Goal: Information Seeking & Learning: Learn about a topic

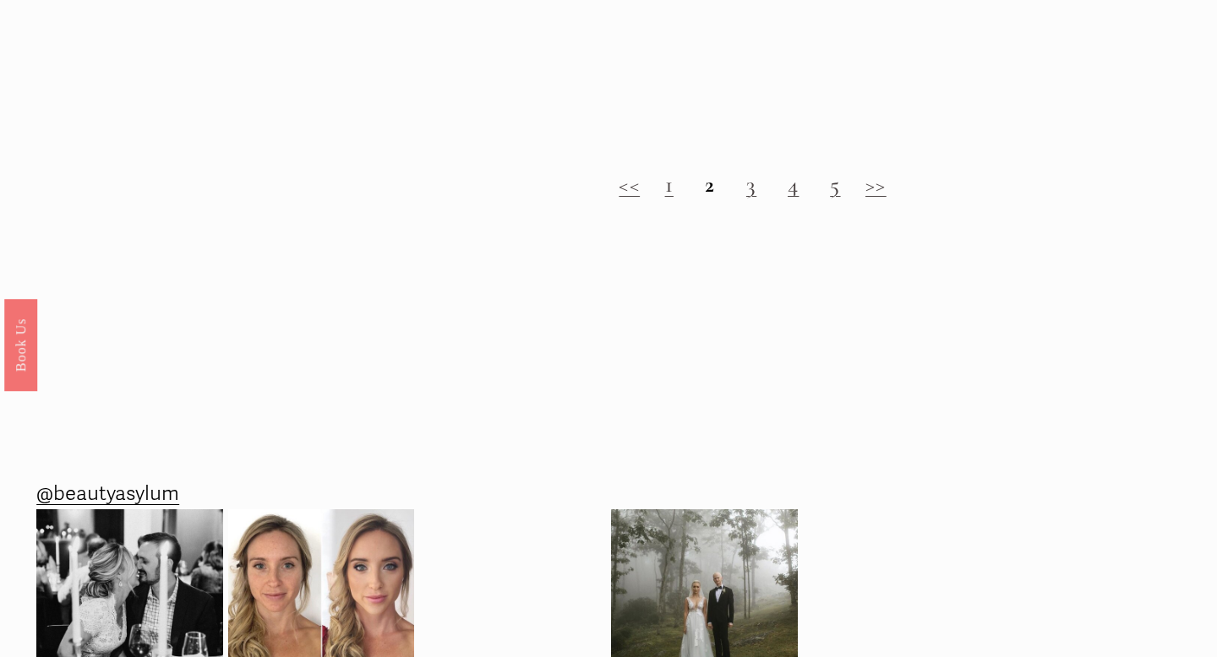
scroll to position [1831, 0]
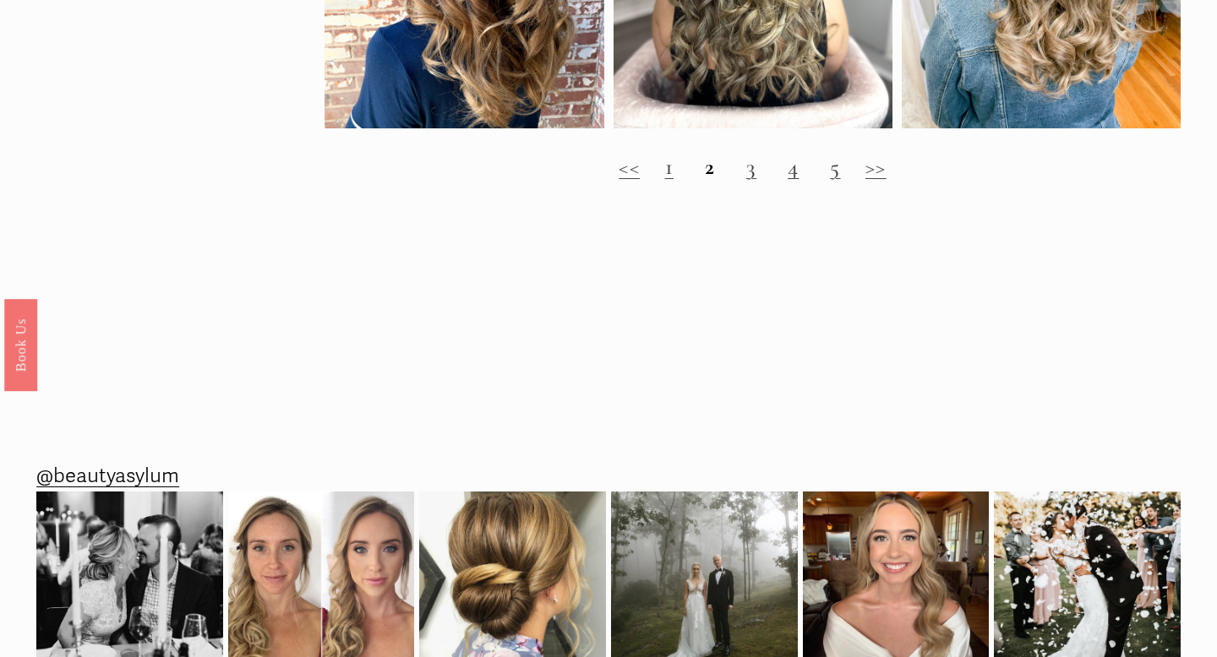
click at [749, 172] on link "3" at bounding box center [751, 167] width 10 height 28
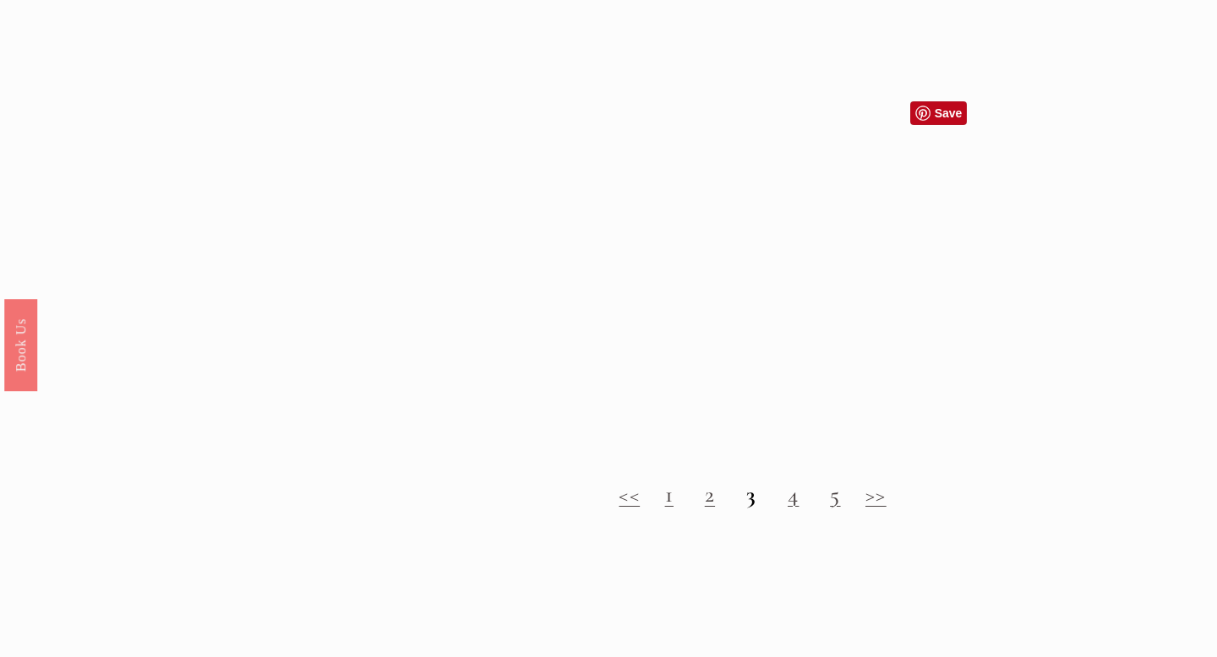
scroll to position [1437, 0]
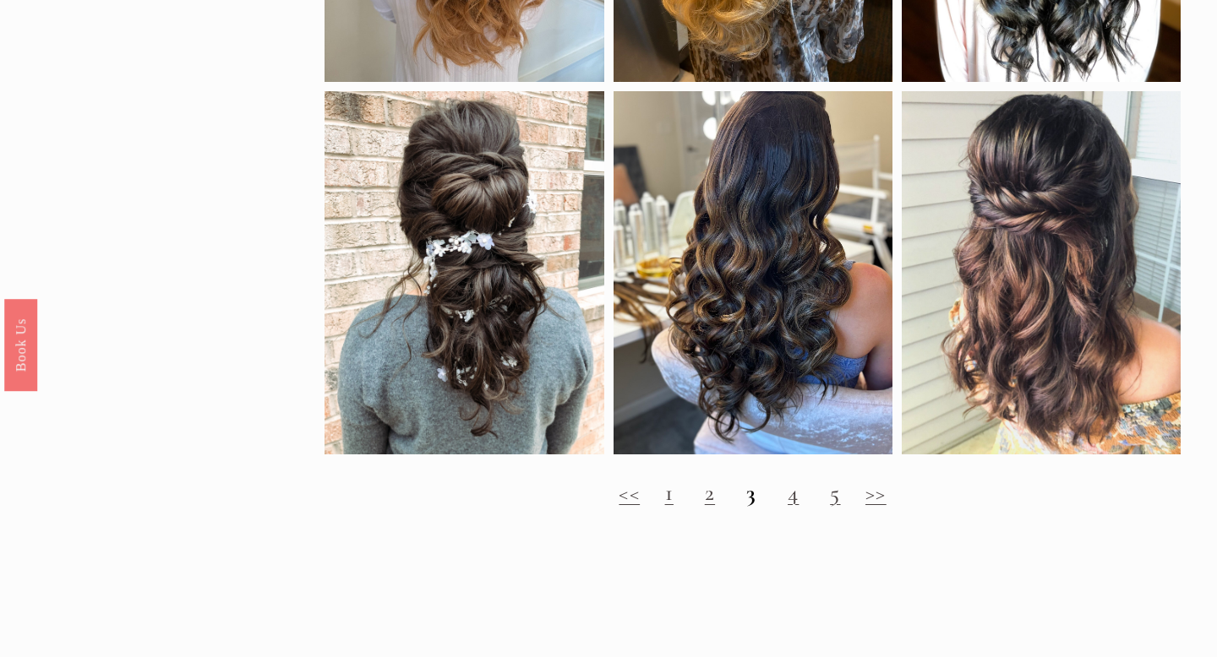
click at [792, 501] on link "4" at bounding box center [793, 493] width 11 height 28
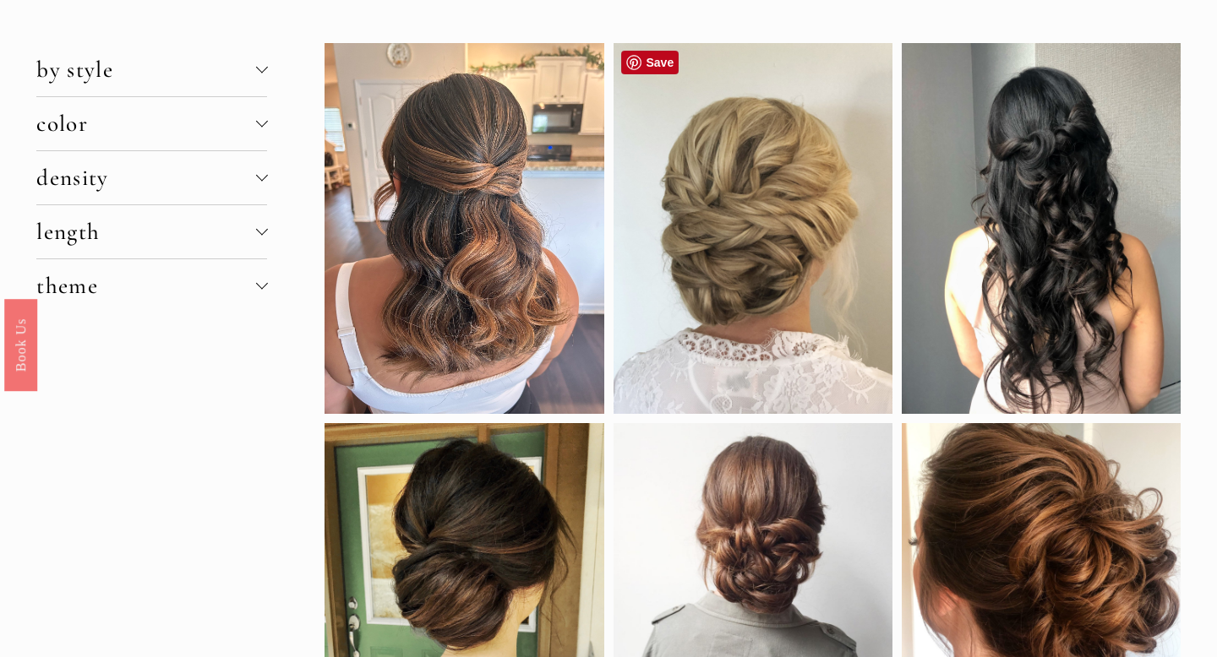
scroll to position [23, 0]
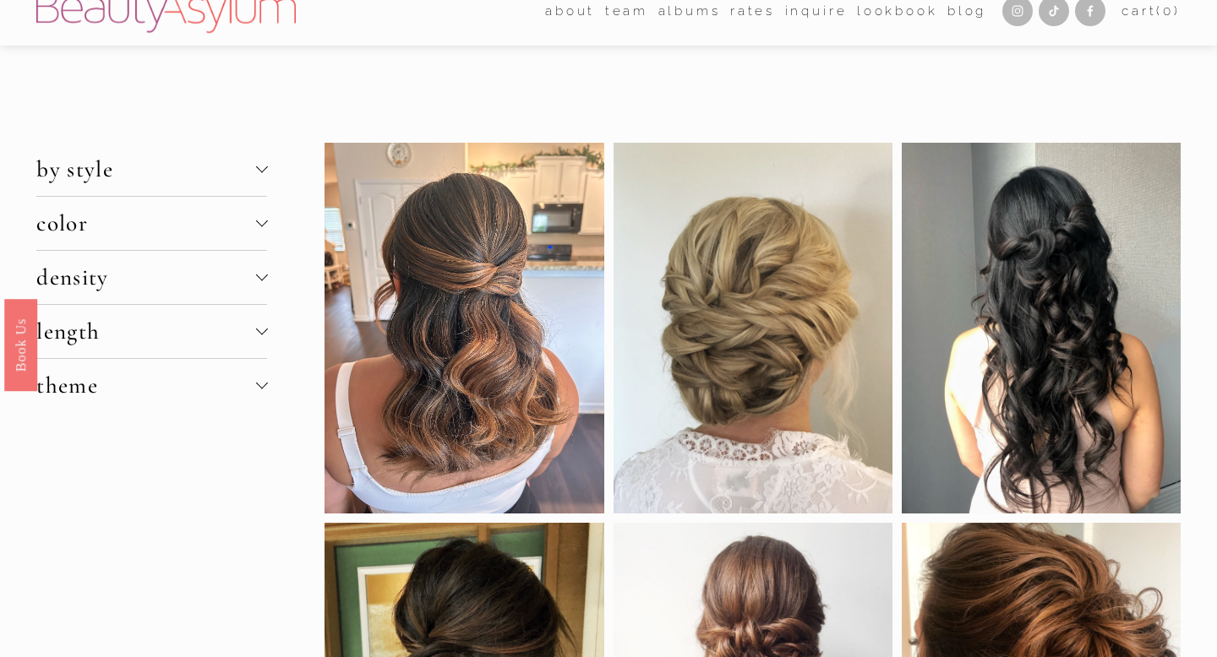
click at [260, 227] on div at bounding box center [261, 223] width 12 height 12
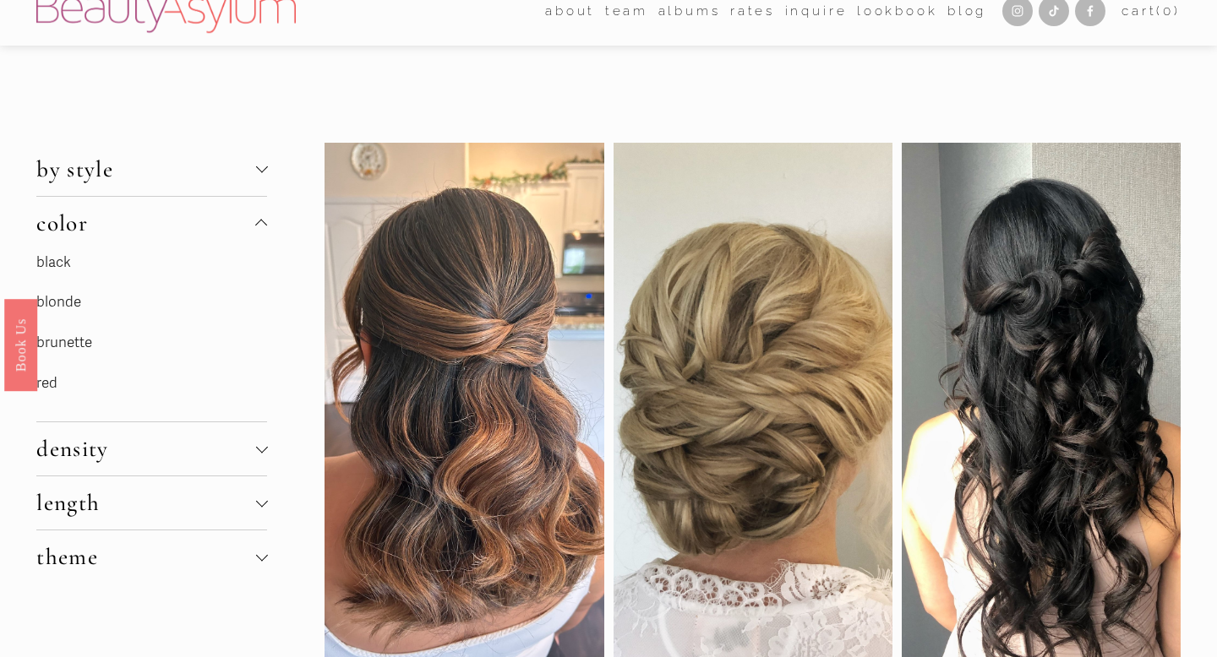
click at [80, 344] on link "brunette" at bounding box center [64, 343] width 56 height 18
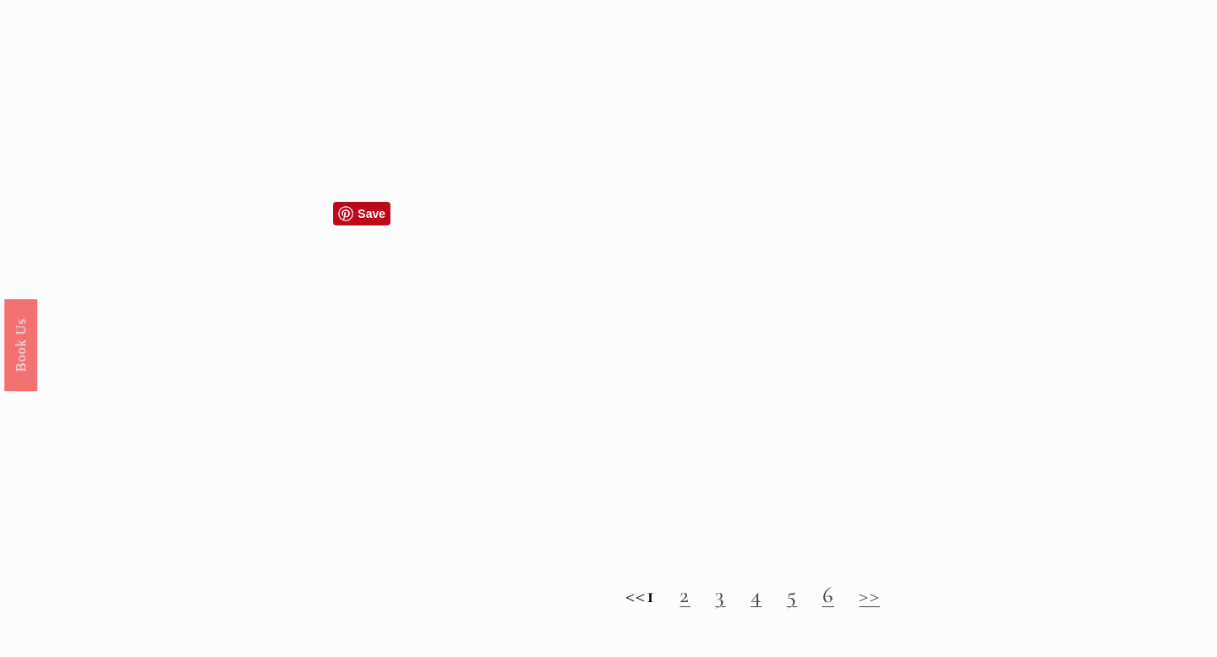
scroll to position [1132, 0]
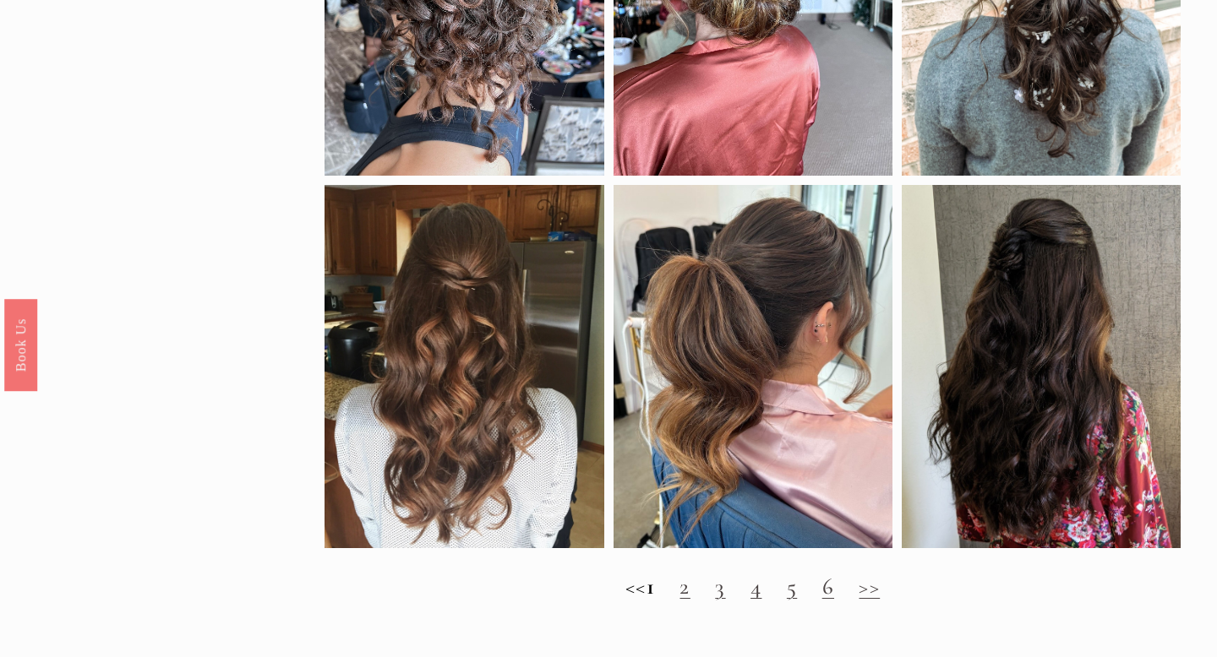
click at [689, 588] on link "2" at bounding box center [684, 587] width 10 height 28
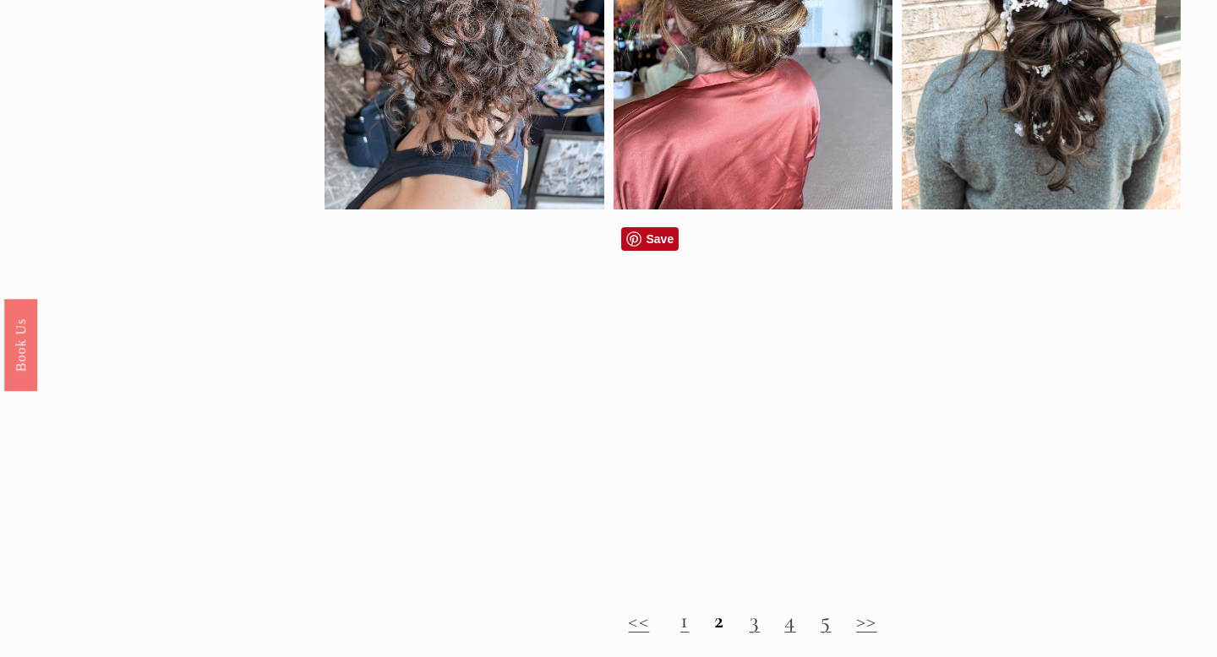
scroll to position [1104, 0]
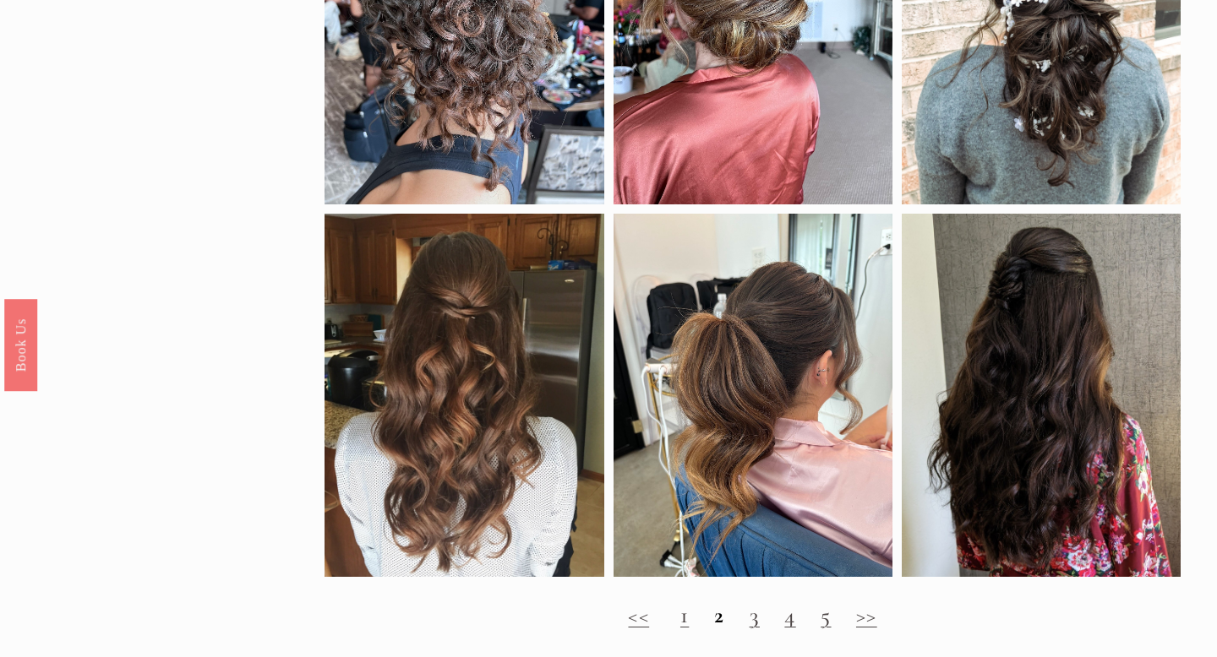
click at [756, 618] on link "3" at bounding box center [754, 616] width 10 height 28
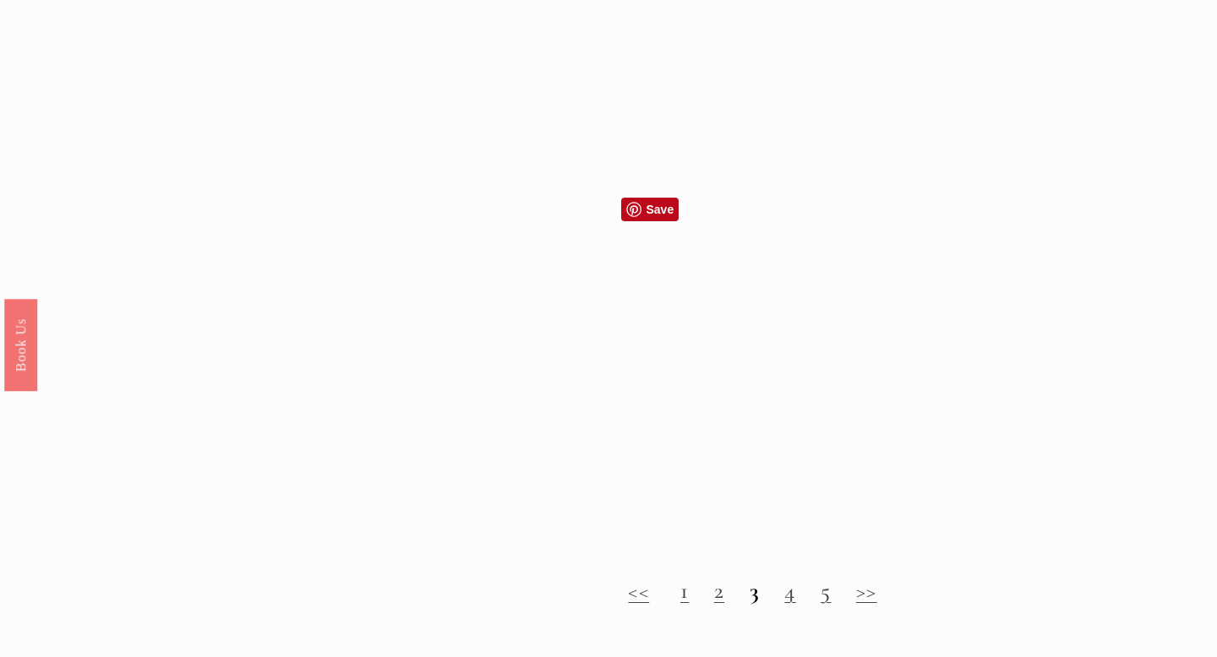
scroll to position [1434, 0]
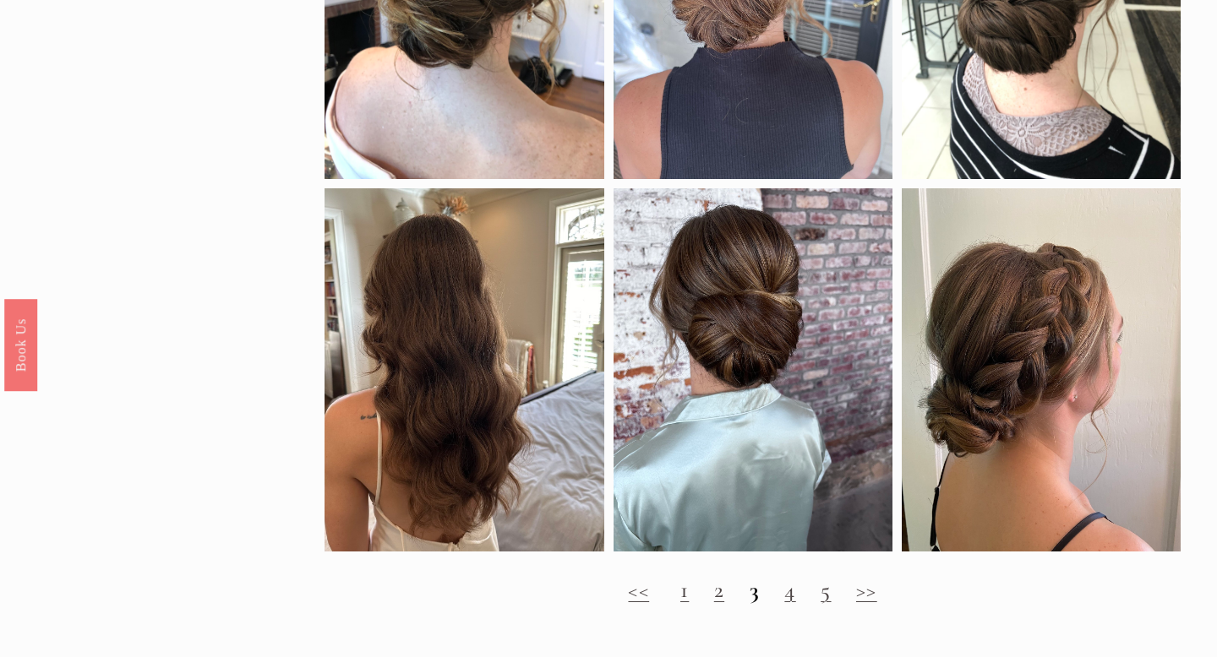
click at [793, 592] on link "4" at bounding box center [789, 590] width 11 height 28
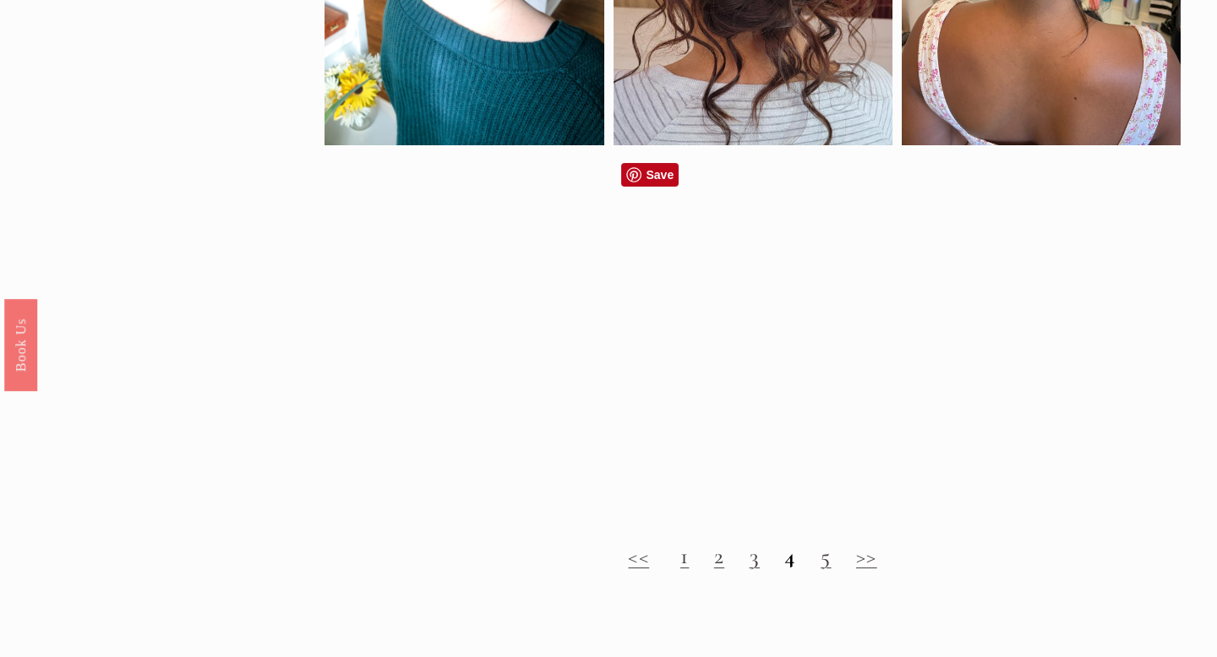
scroll to position [1201, 0]
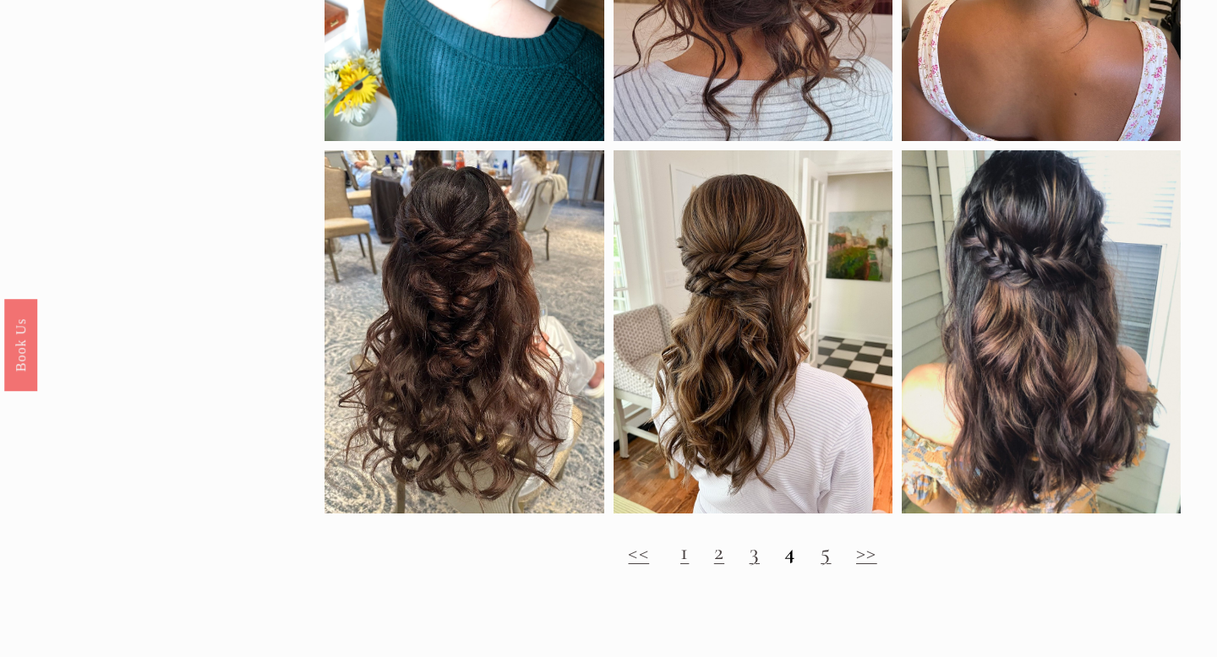
click at [831, 559] on link "5" at bounding box center [825, 552] width 10 height 28
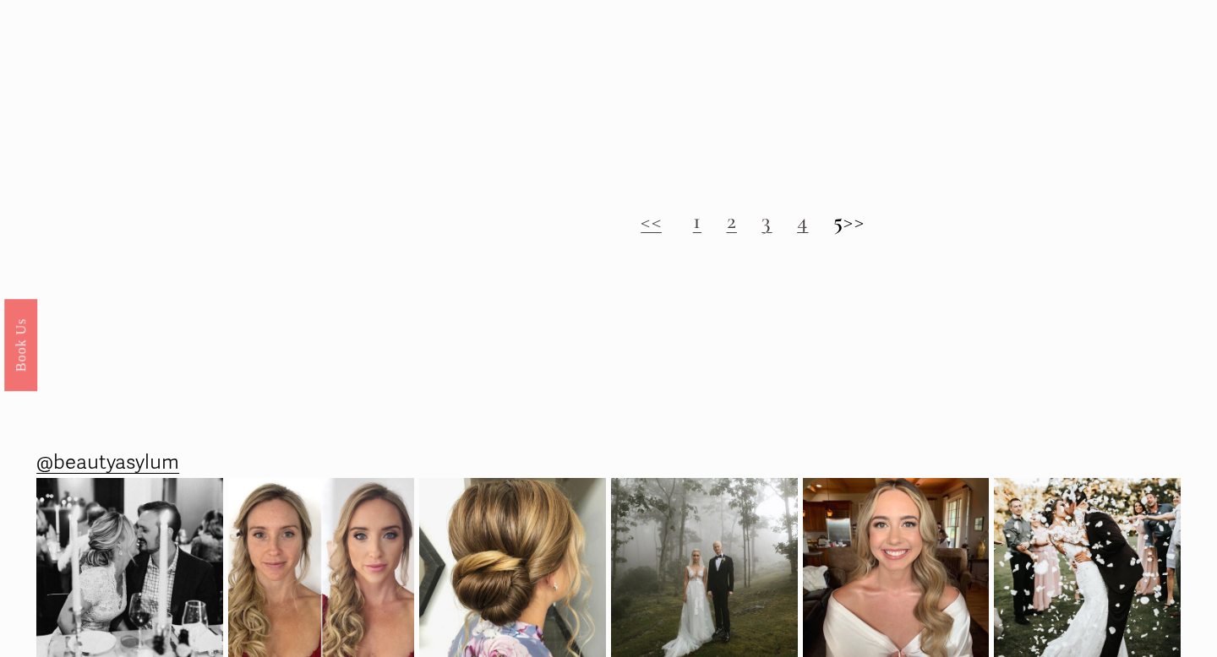
scroll to position [1698, 0]
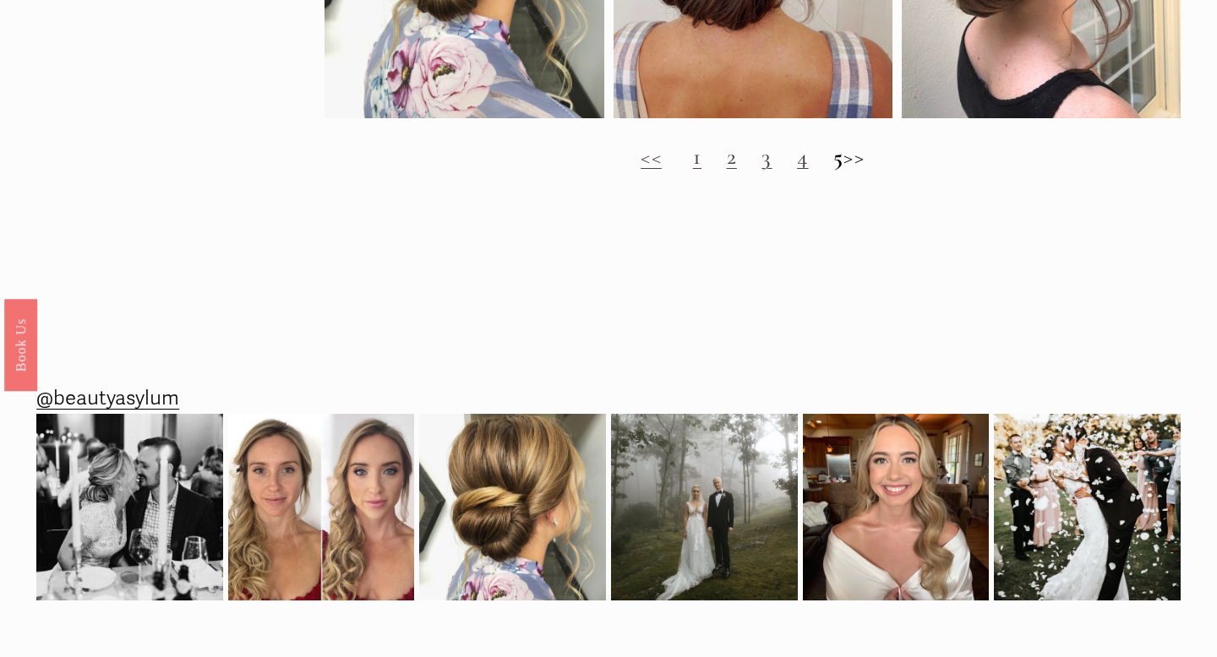
click at [693, 163] on link "1" at bounding box center [697, 157] width 8 height 28
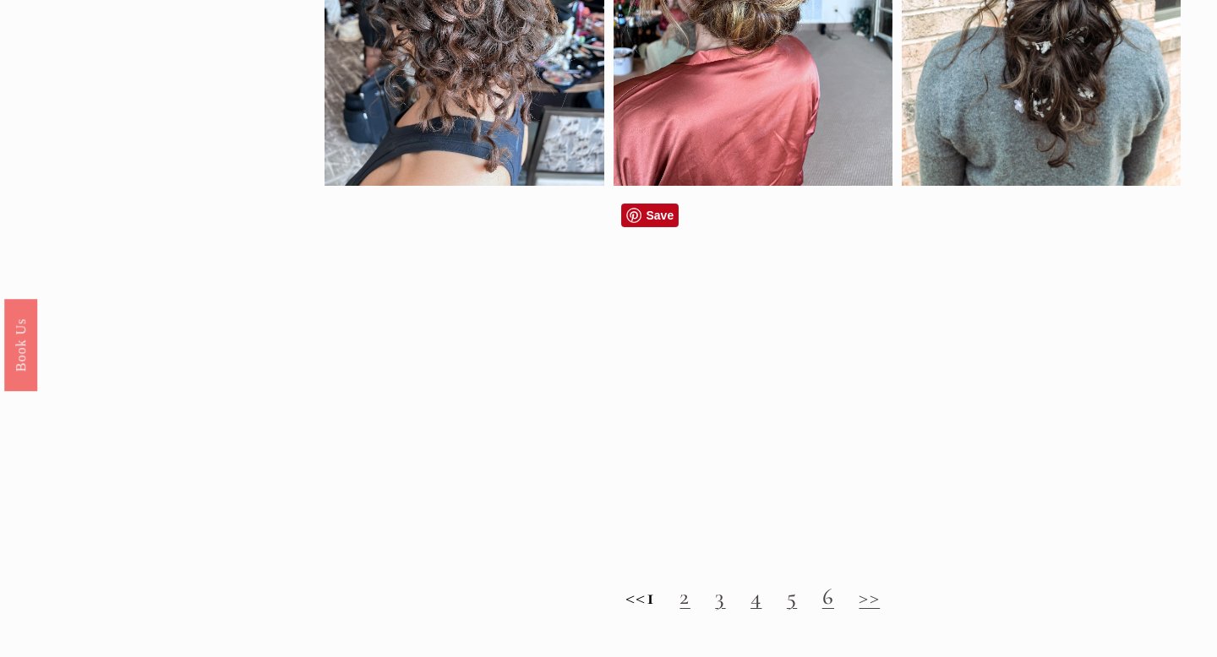
scroll to position [1125, 0]
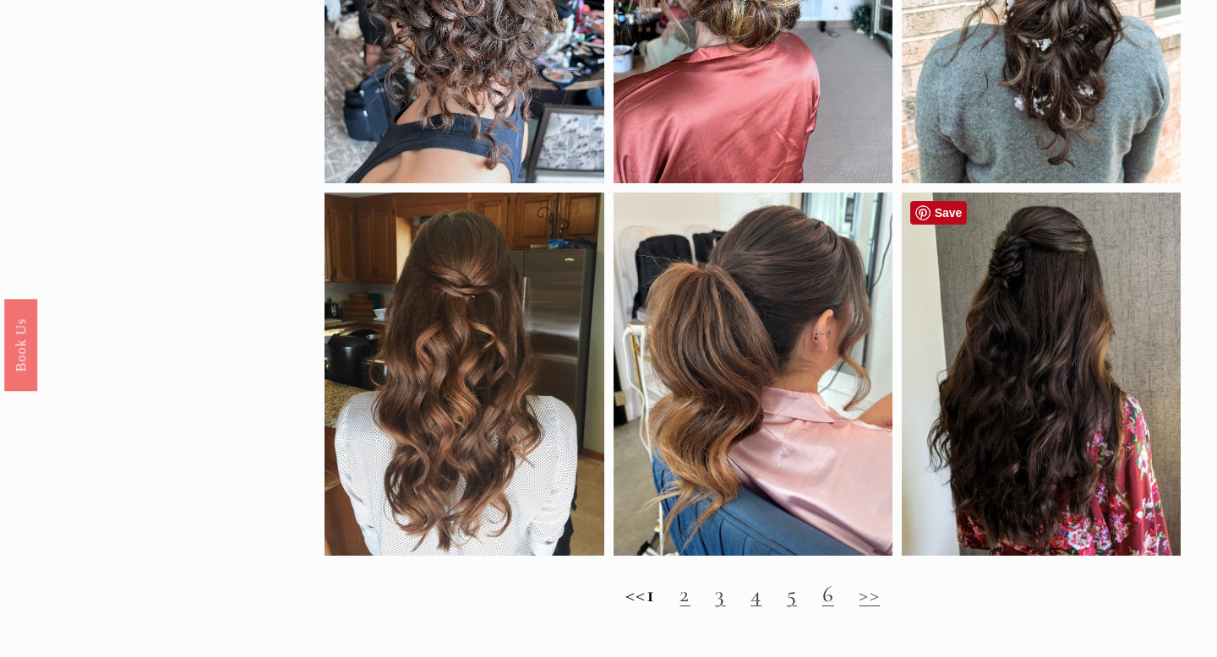
click at [1104, 347] on div at bounding box center [1041, 374] width 279 height 363
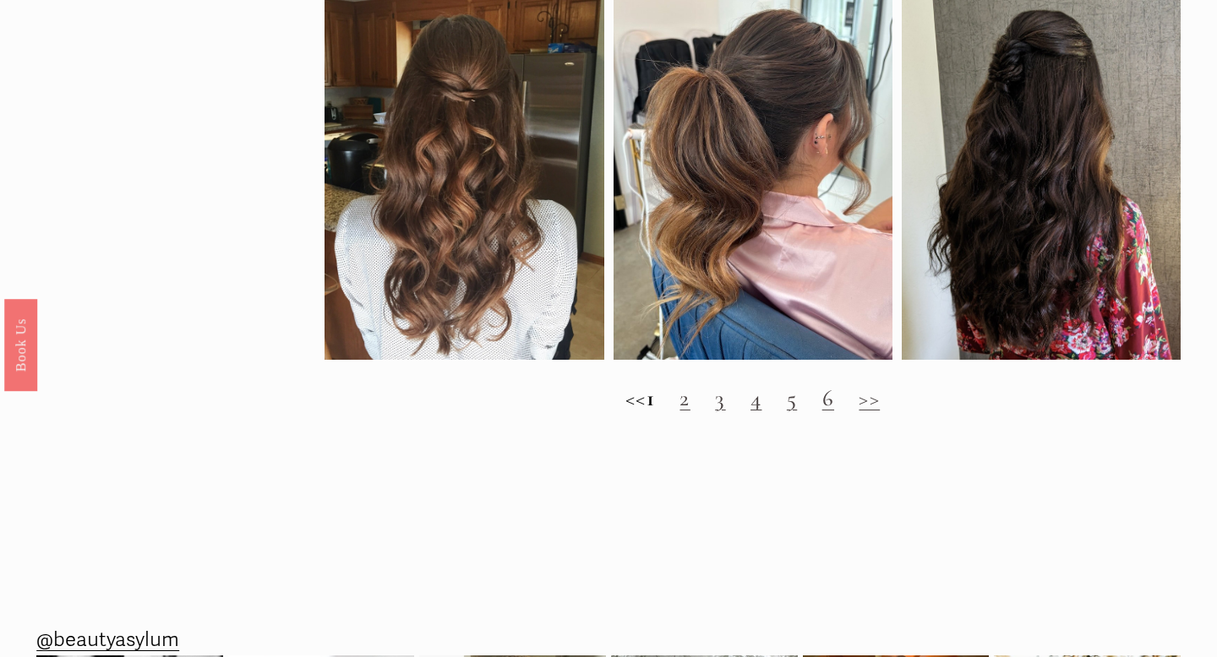
scroll to position [1382, 0]
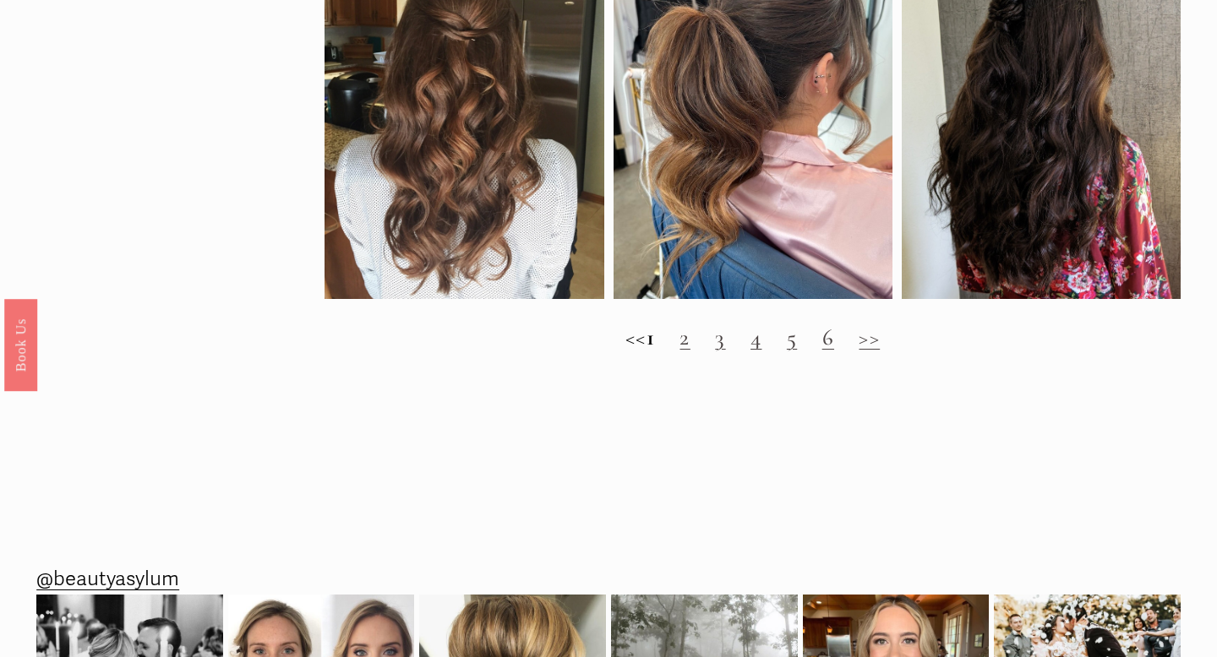
click at [834, 343] on link "6" at bounding box center [828, 338] width 12 height 28
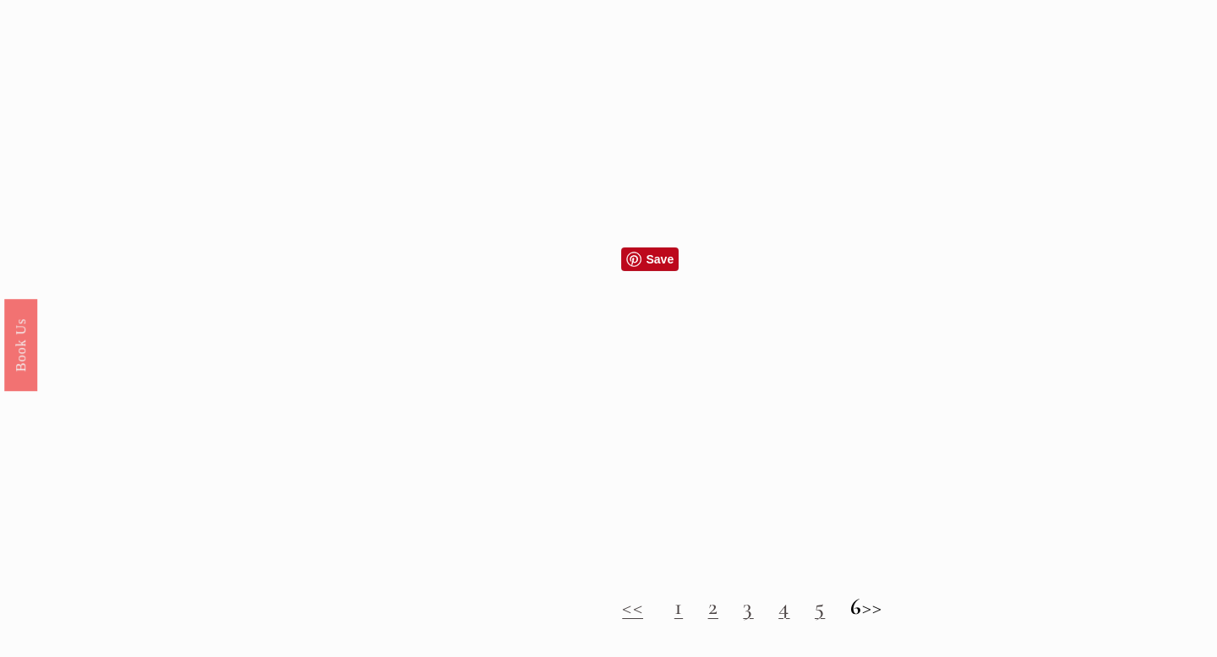
scroll to position [1421, 0]
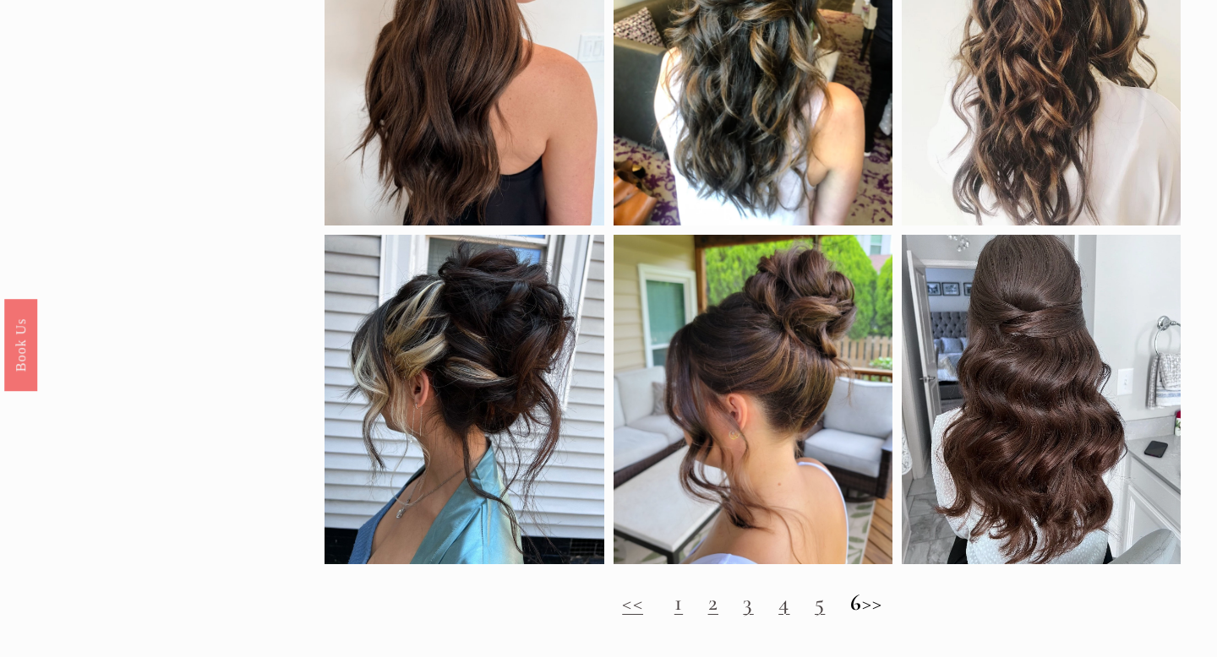
click at [891, 603] on h2 "<< 1 2 3 4 5 6 >>" at bounding box center [751, 603] width 855 height 27
click at [708, 605] on link "2" at bounding box center [713, 603] width 10 height 28
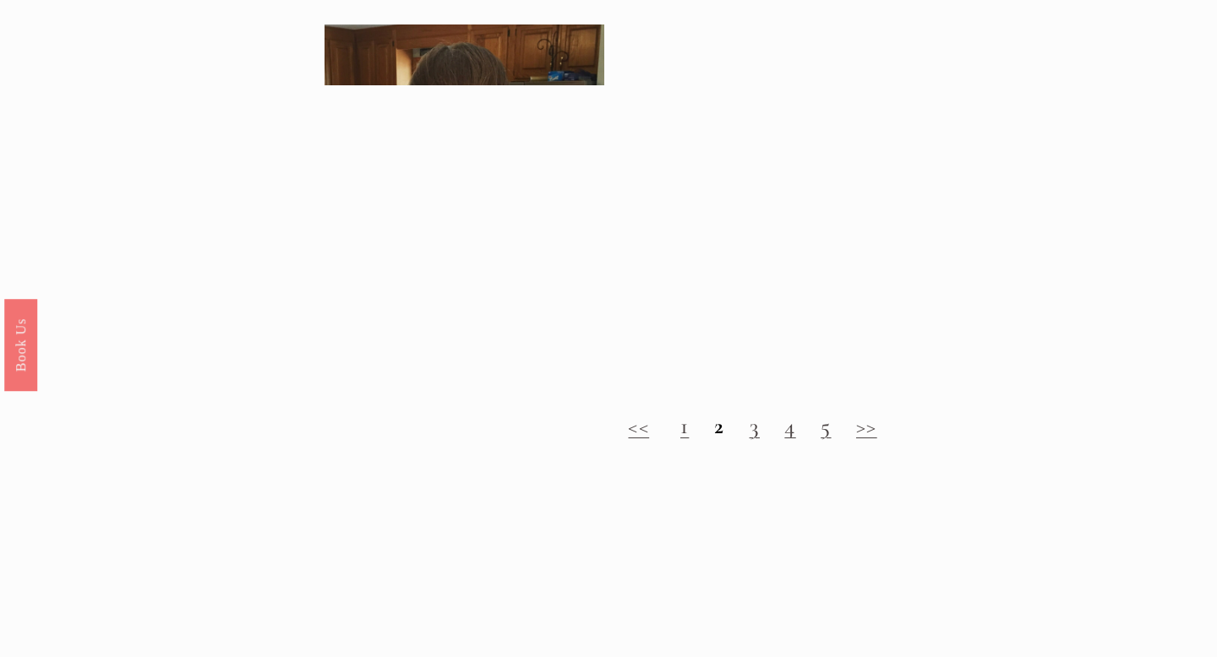
scroll to position [1327, 0]
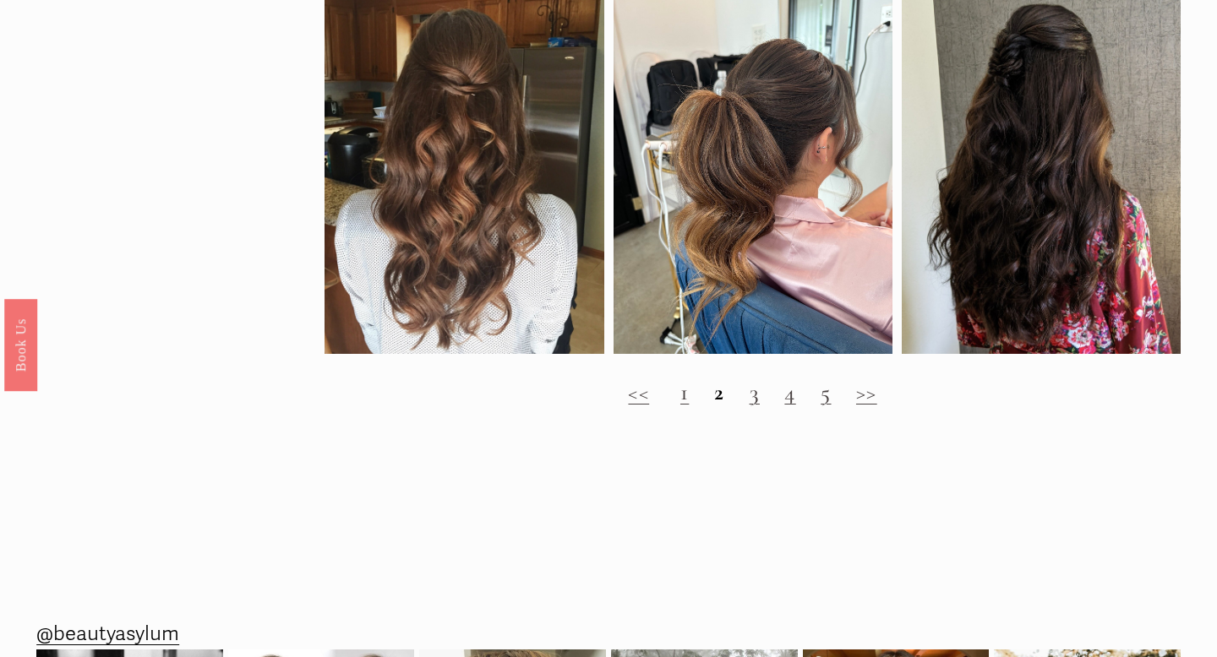
click at [684, 395] on link "1" at bounding box center [684, 393] width 8 height 28
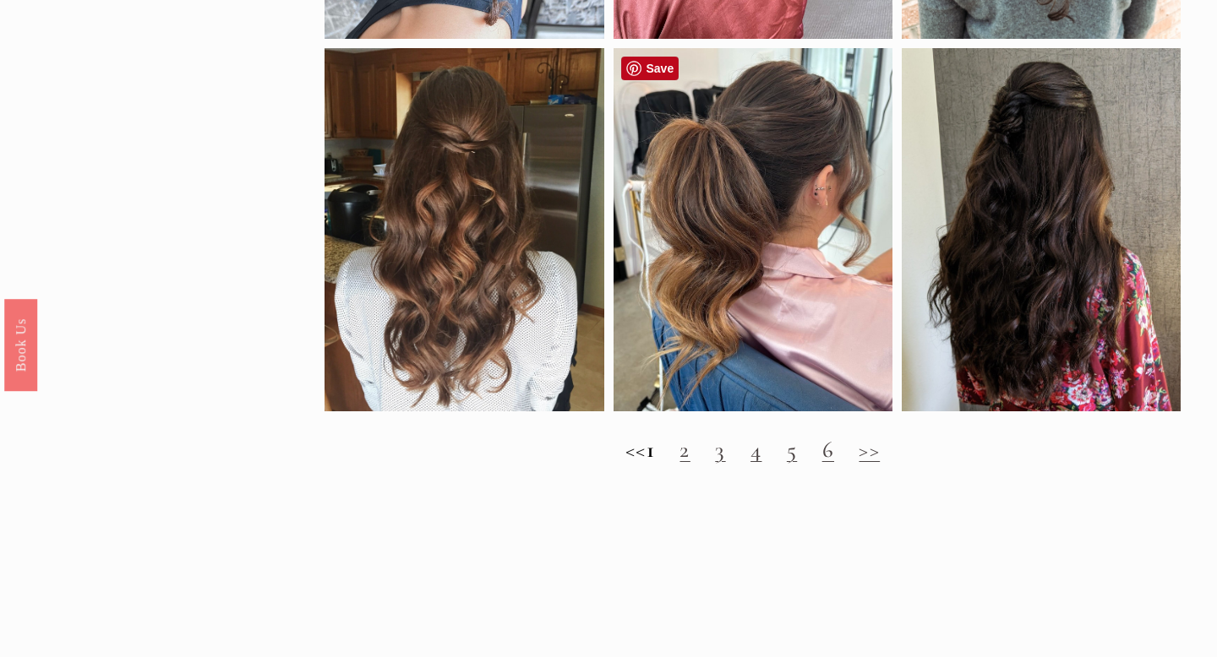
scroll to position [1300, 0]
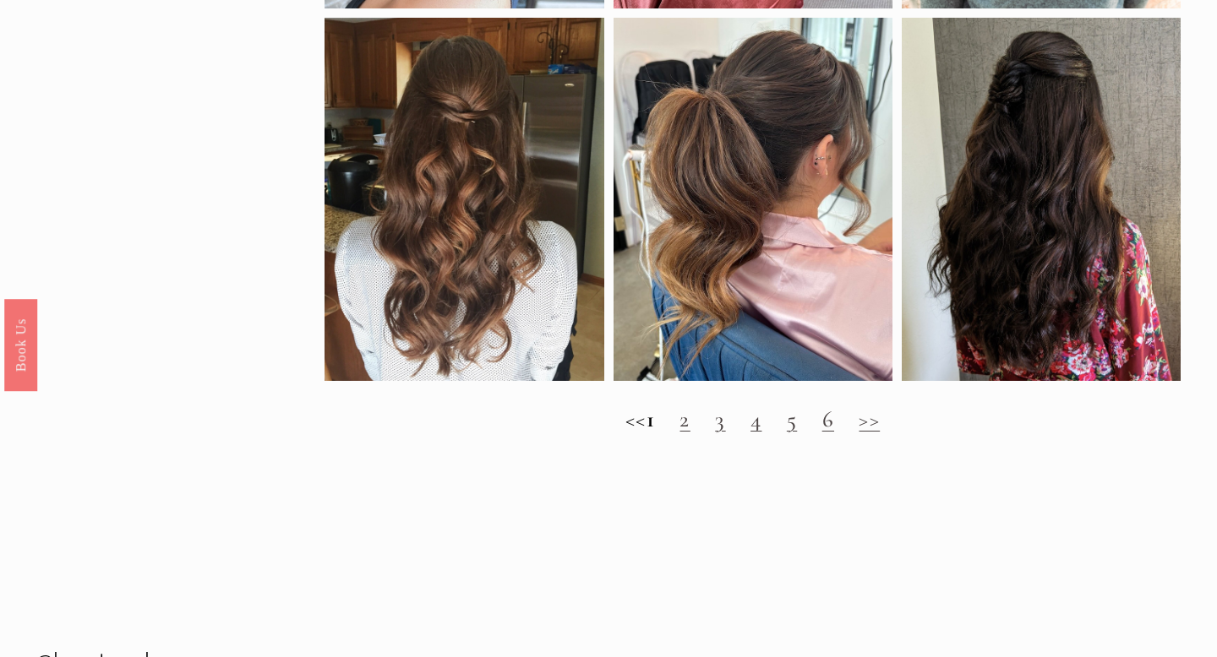
click at [725, 428] on link "3" at bounding box center [720, 420] width 10 height 28
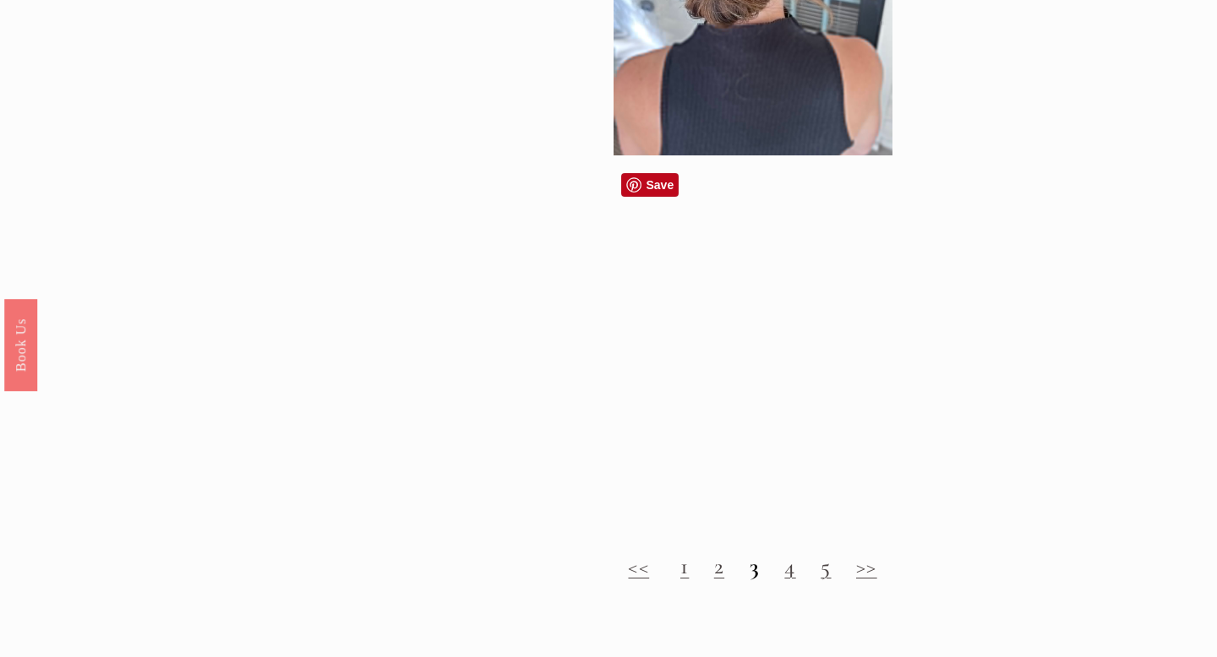
scroll to position [1461, 0]
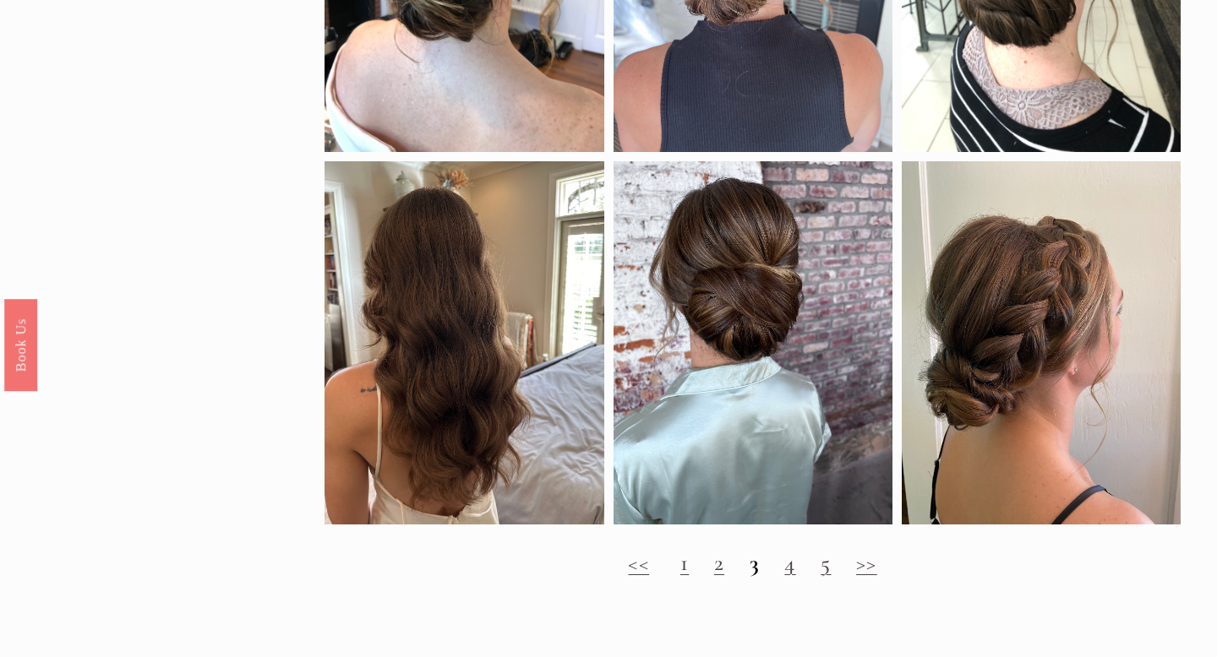
click at [792, 570] on link "4" at bounding box center [789, 563] width 11 height 28
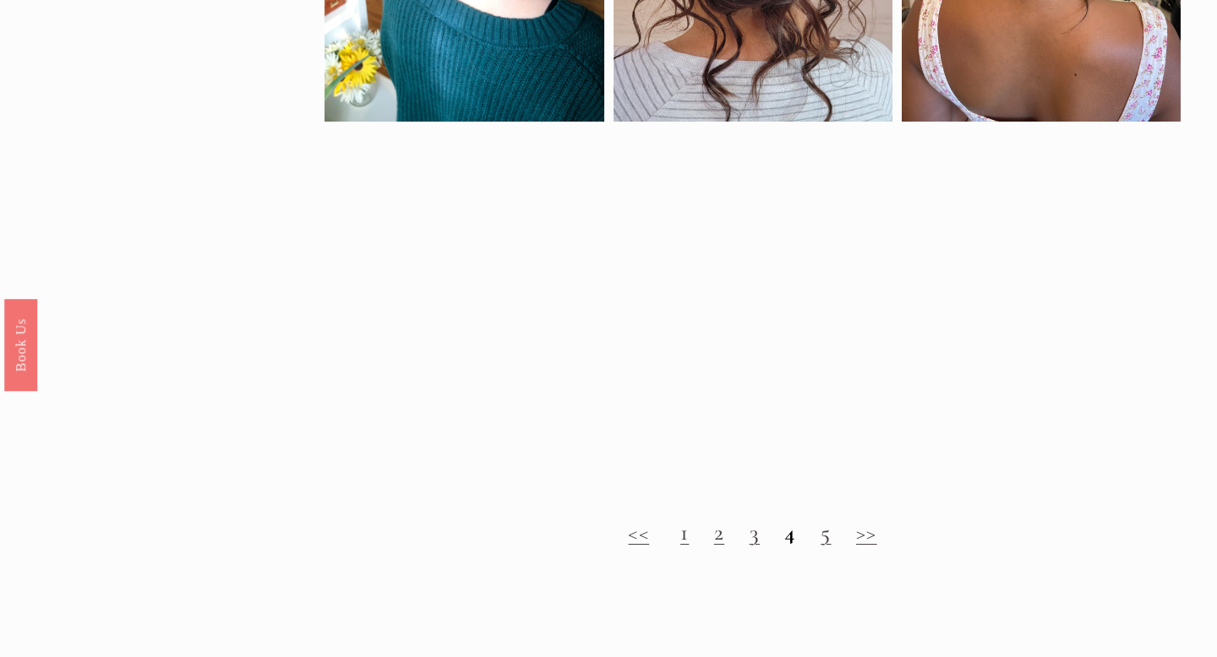
scroll to position [1232, 0]
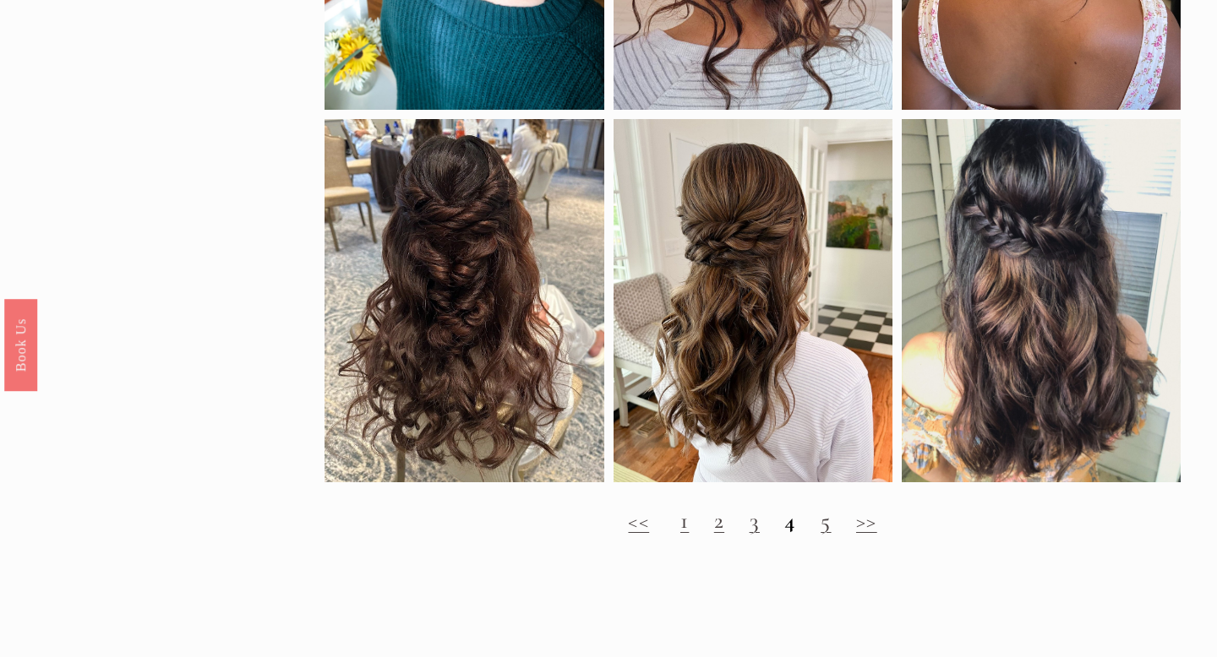
click at [829, 526] on link "5" at bounding box center [825, 521] width 10 height 28
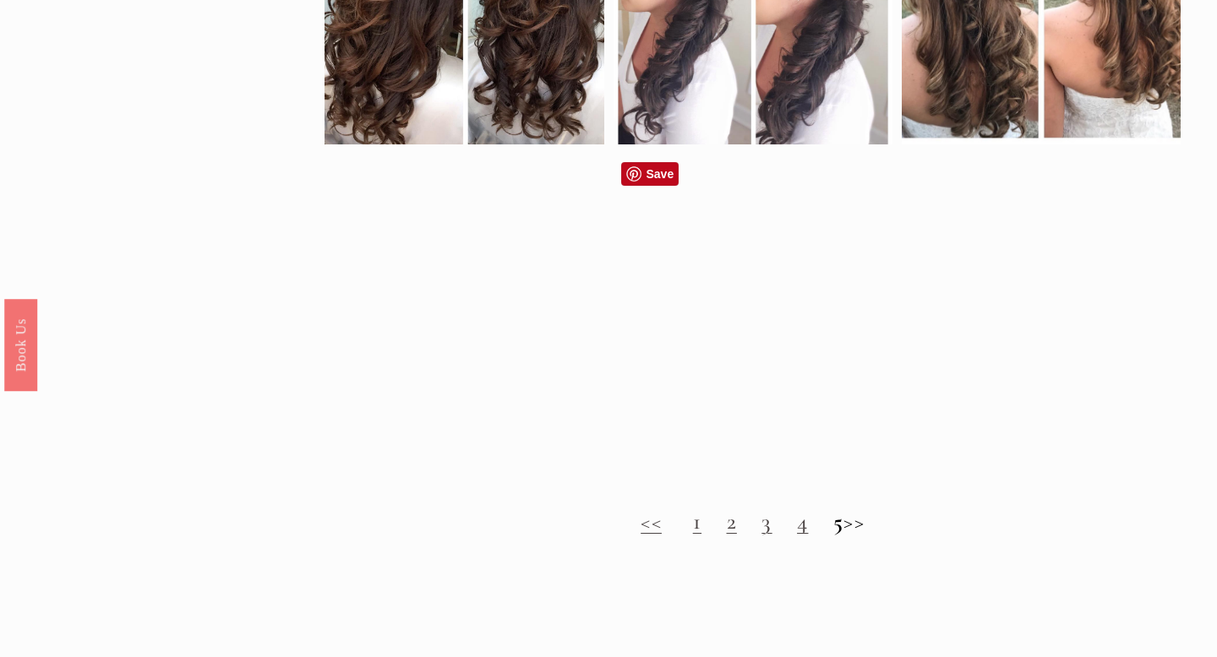
scroll to position [1431, 0]
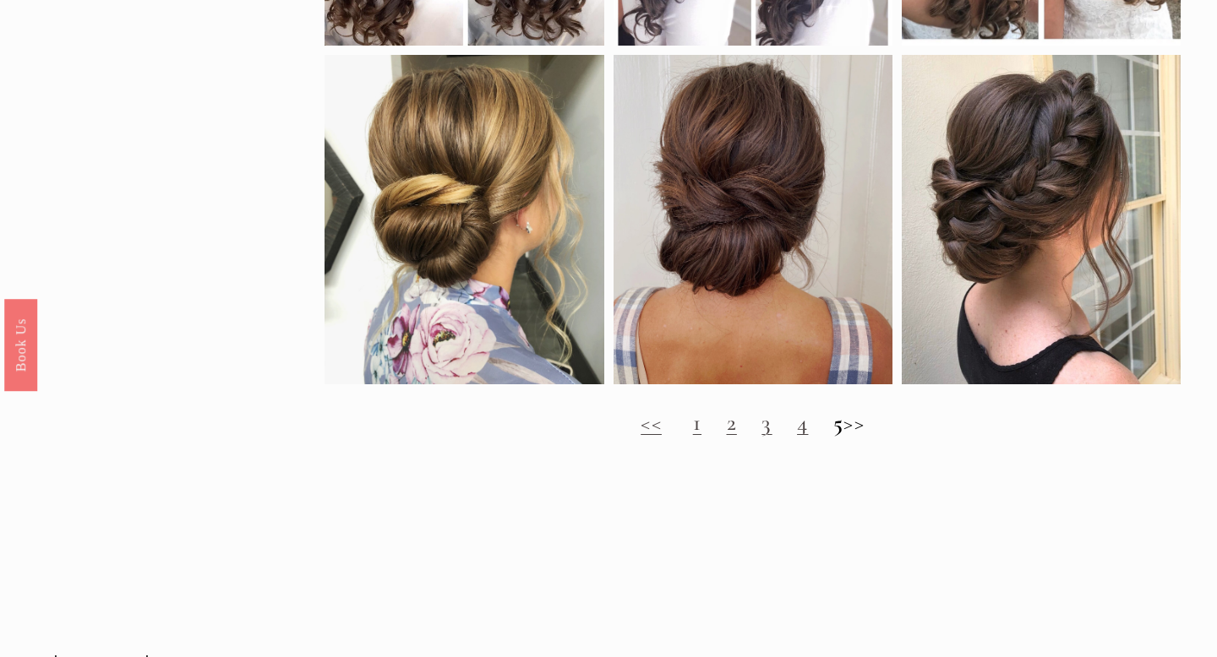
click at [872, 426] on h2 "<< 1 2 3 4 5 >>" at bounding box center [751, 423] width 855 height 27
